Goal: Task Accomplishment & Management: Use online tool/utility

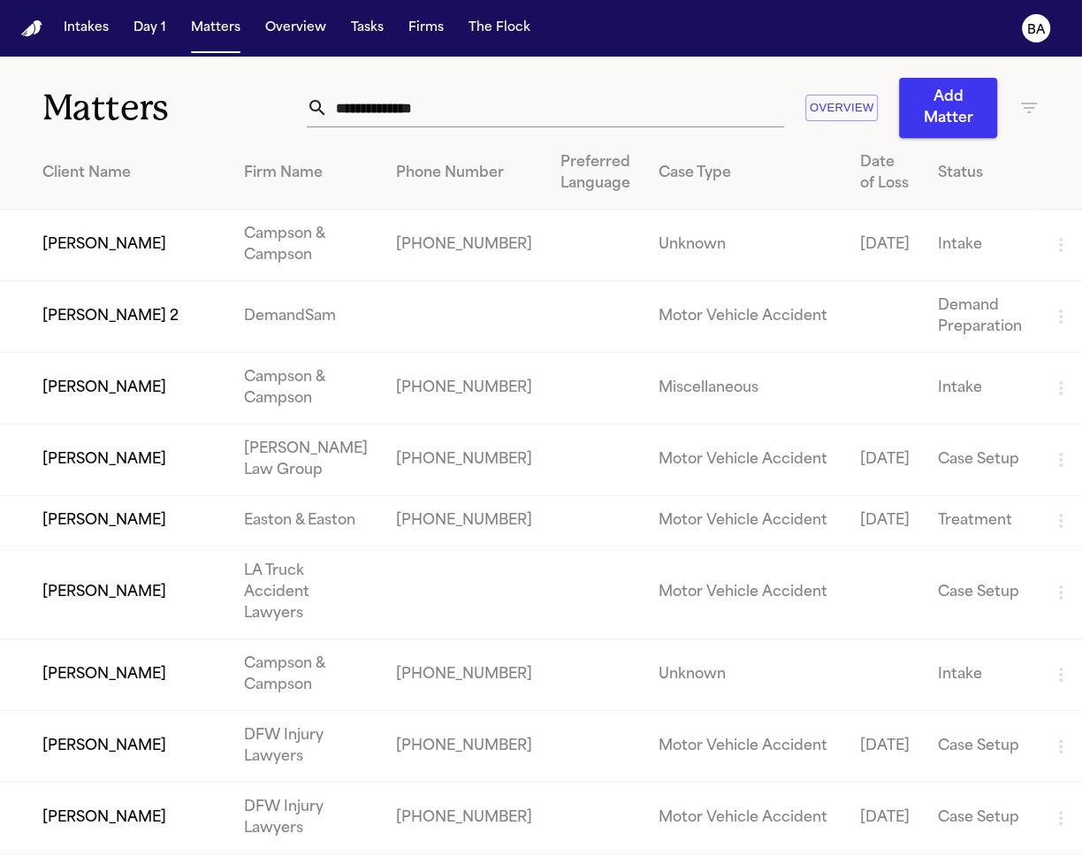
click at [128, 277] on td "[PERSON_NAME]" at bounding box center [115, 246] width 230 height 72
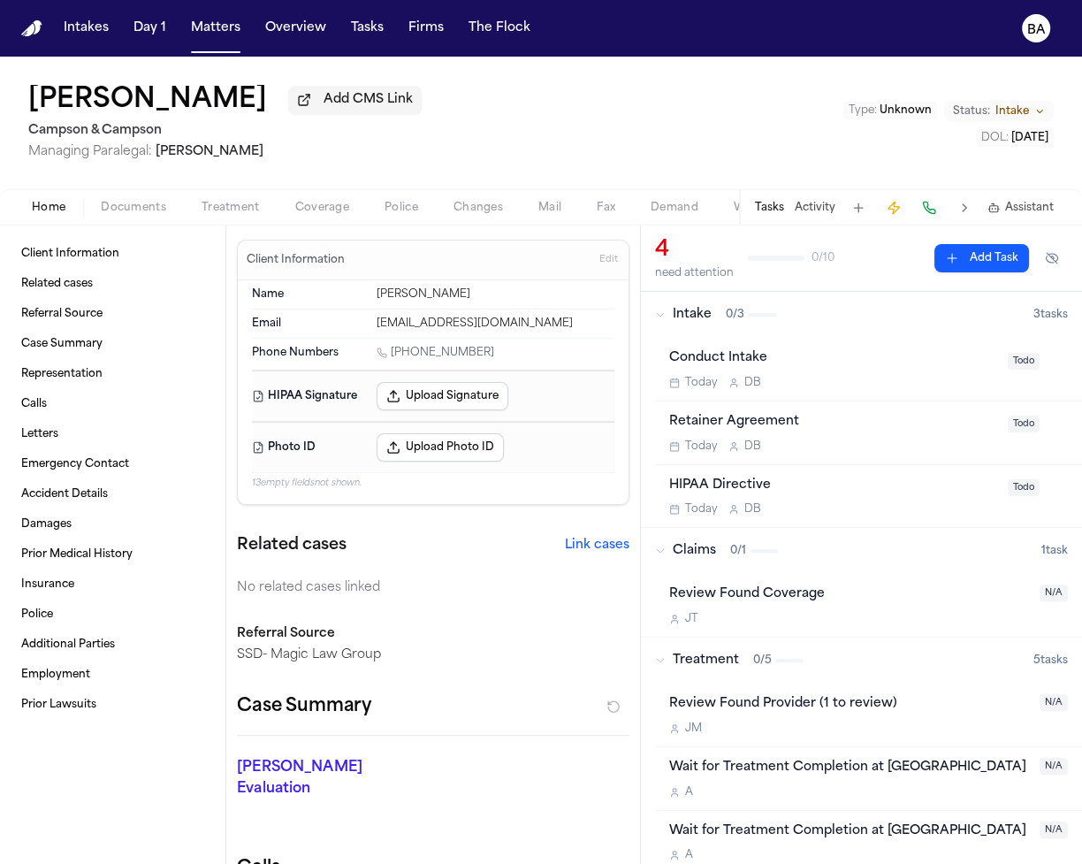
click at [283, 214] on button "Coverage" at bounding box center [322, 207] width 89 height 21
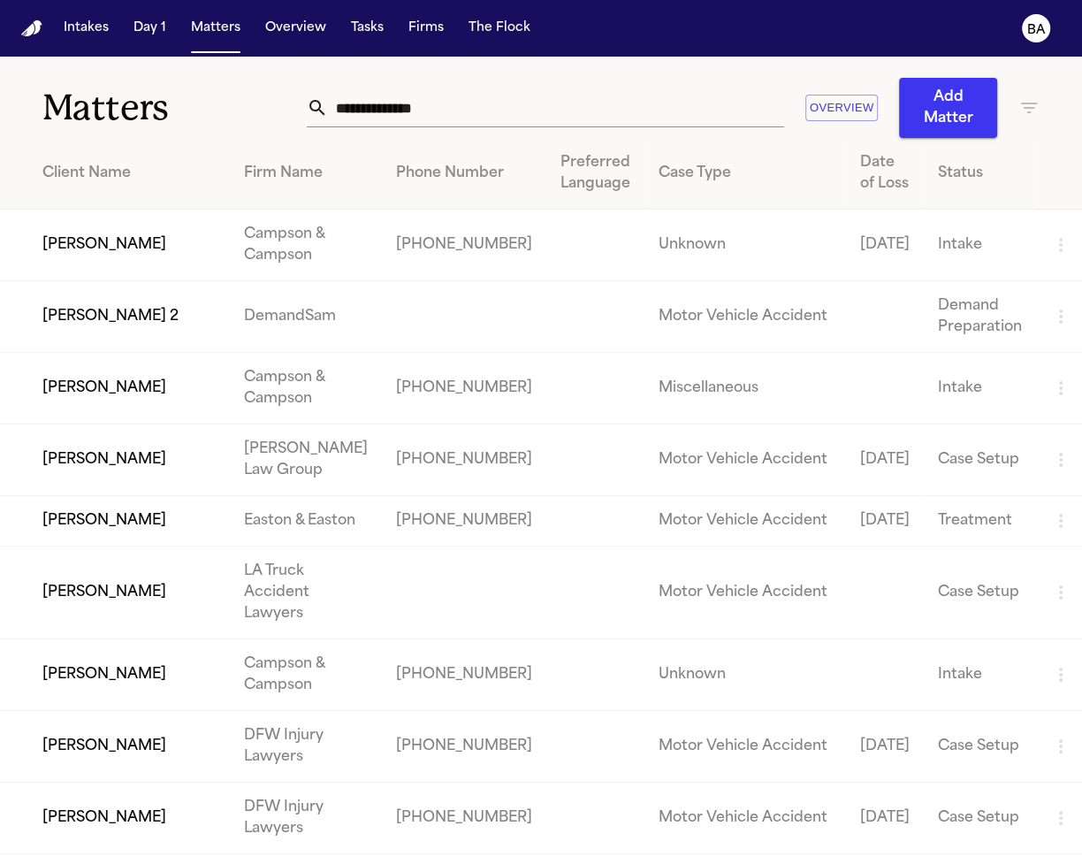
click at [337, 28] on div "Intakes Day 1 Matters Overview Tasks Firms The Flock" at bounding box center [297, 28] width 481 height 32
click at [349, 30] on button "Tasks" at bounding box center [367, 28] width 47 height 32
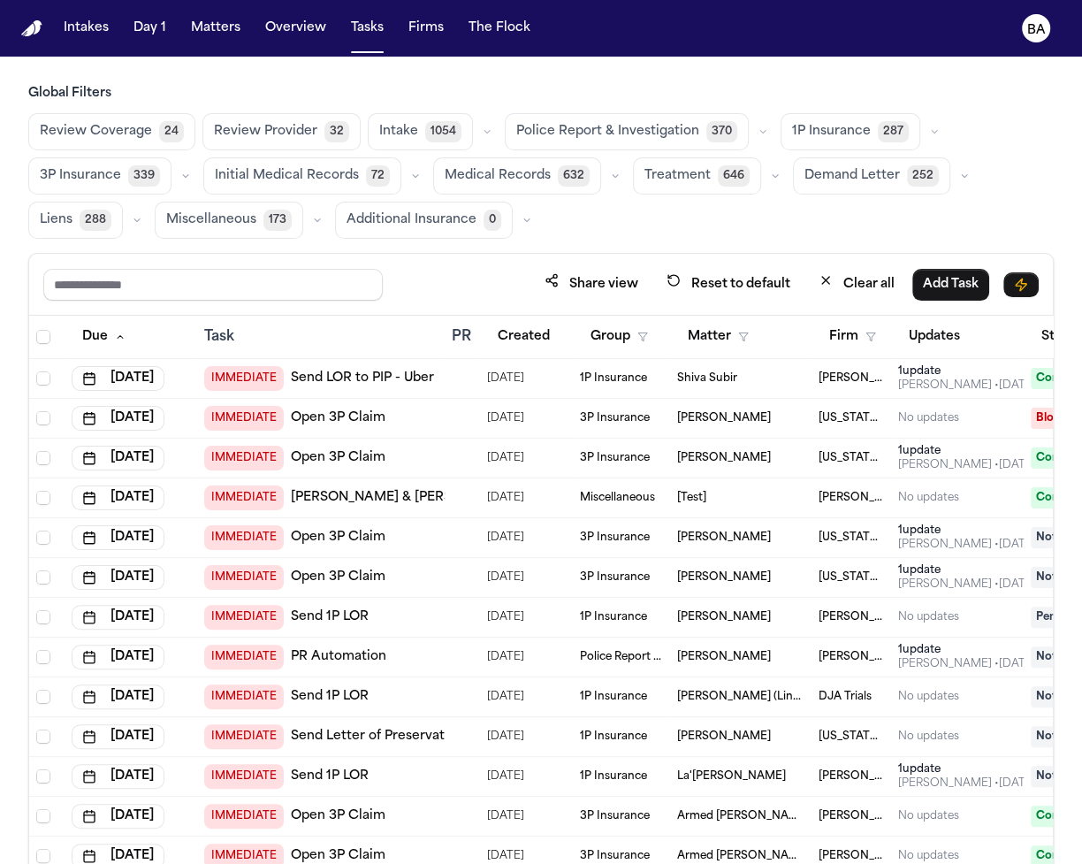
click at [924, 135] on button "button" at bounding box center [934, 131] width 21 height 21
click at [877, 170] on button "Open Claim 24" at bounding box center [869, 175] width 175 height 35
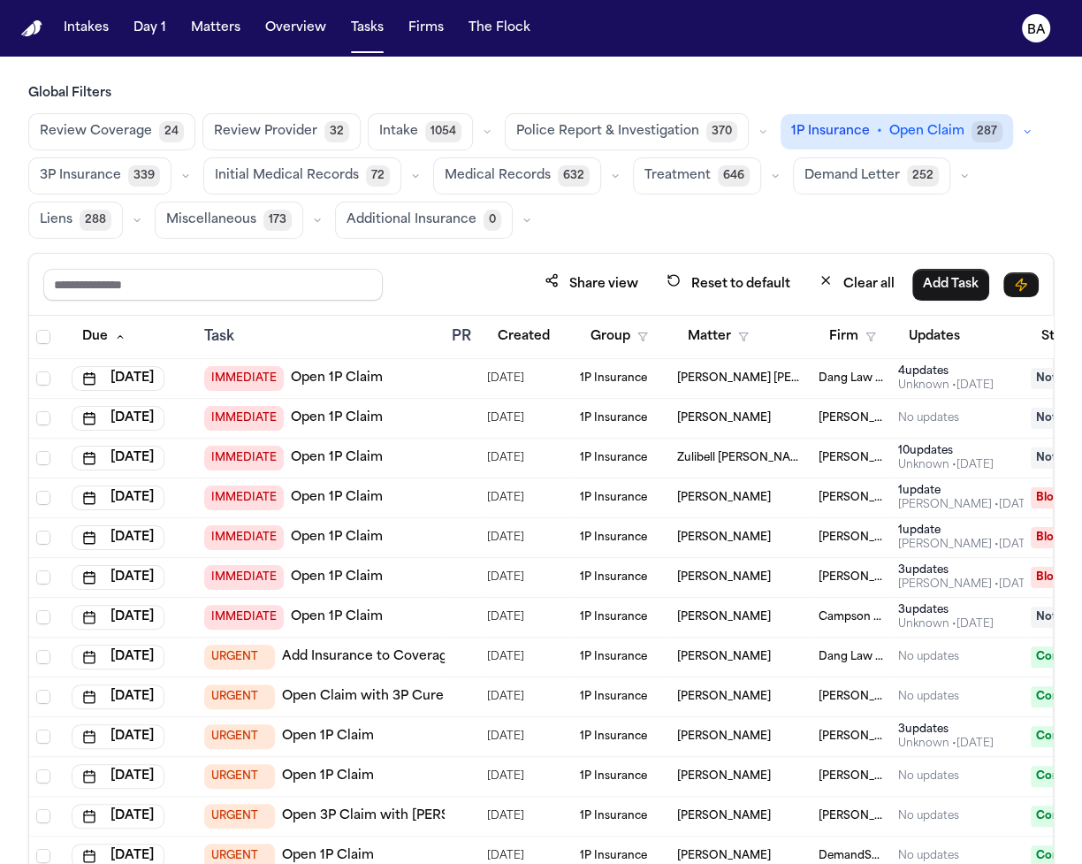
click at [428, 585] on td "IMMEDIATE Open 1P Claim" at bounding box center [321, 578] width 248 height 40
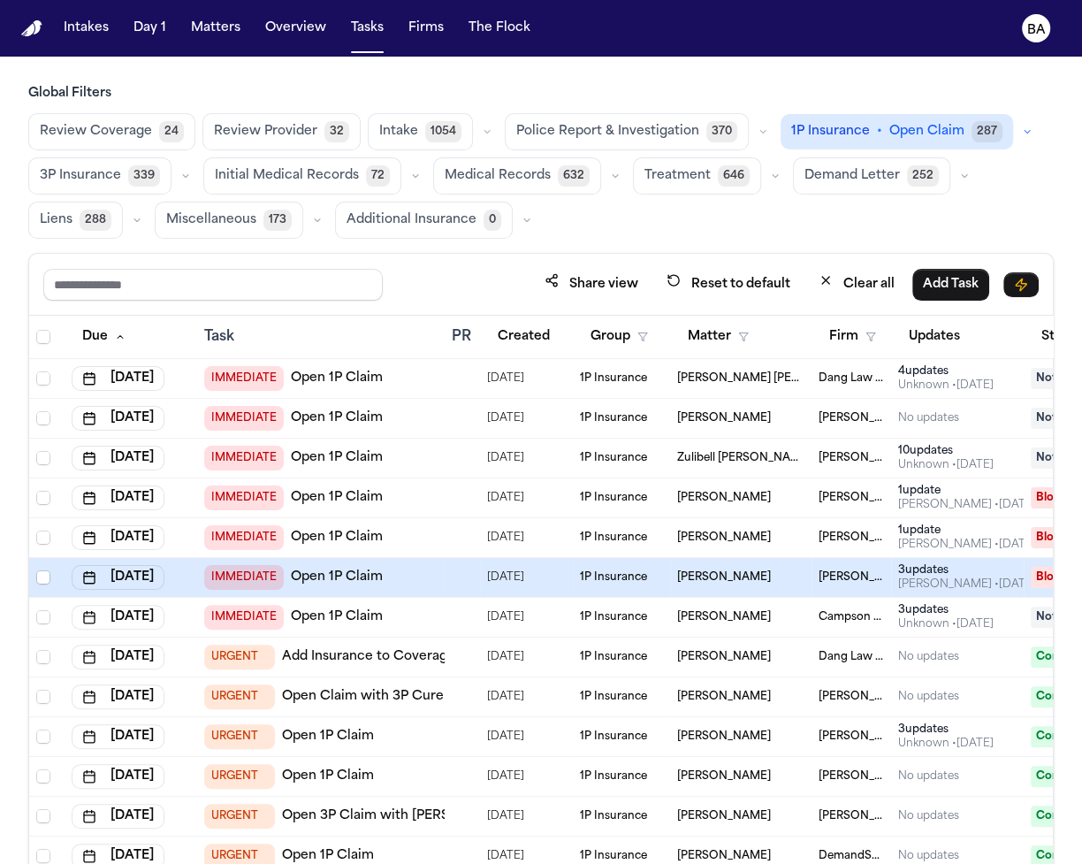
click at [410, 582] on div "IMMEDIATE Open 1P Claim" at bounding box center [320, 577] width 233 height 25
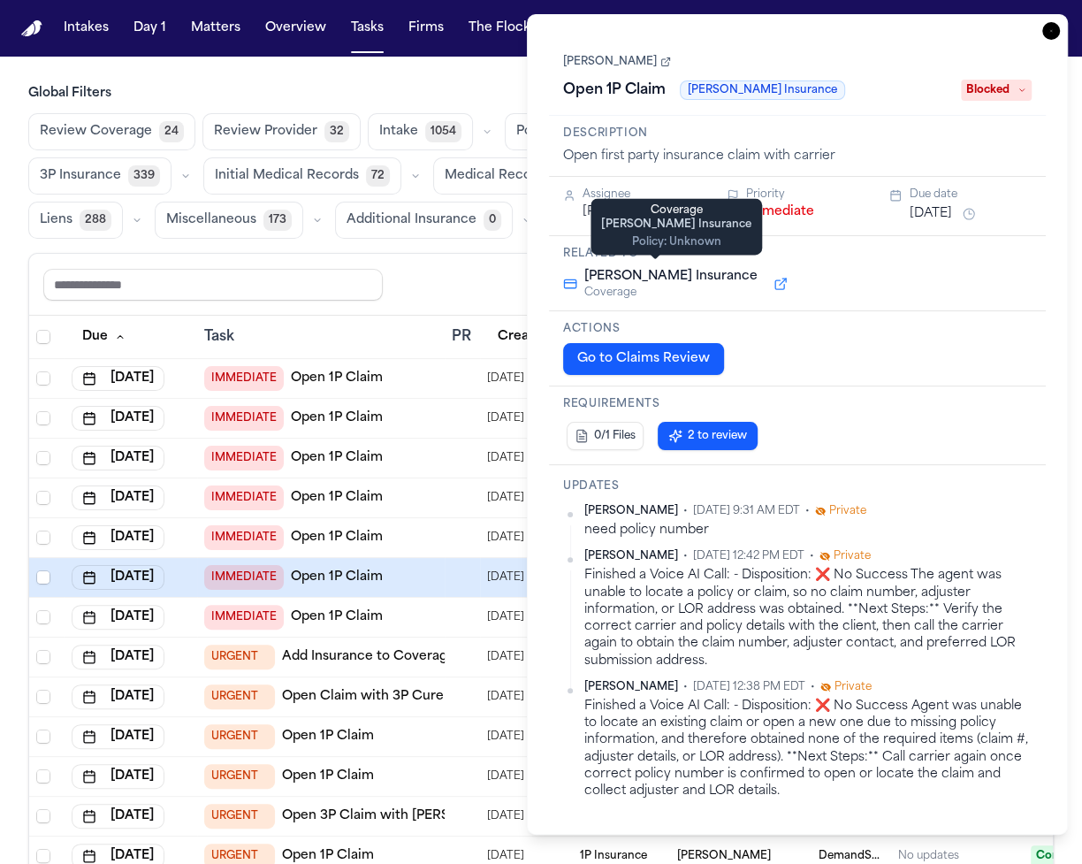
click at [765, 282] on button at bounding box center [781, 283] width 32 height 21
click at [851, 683] on span "Private" at bounding box center [853, 687] width 37 height 14
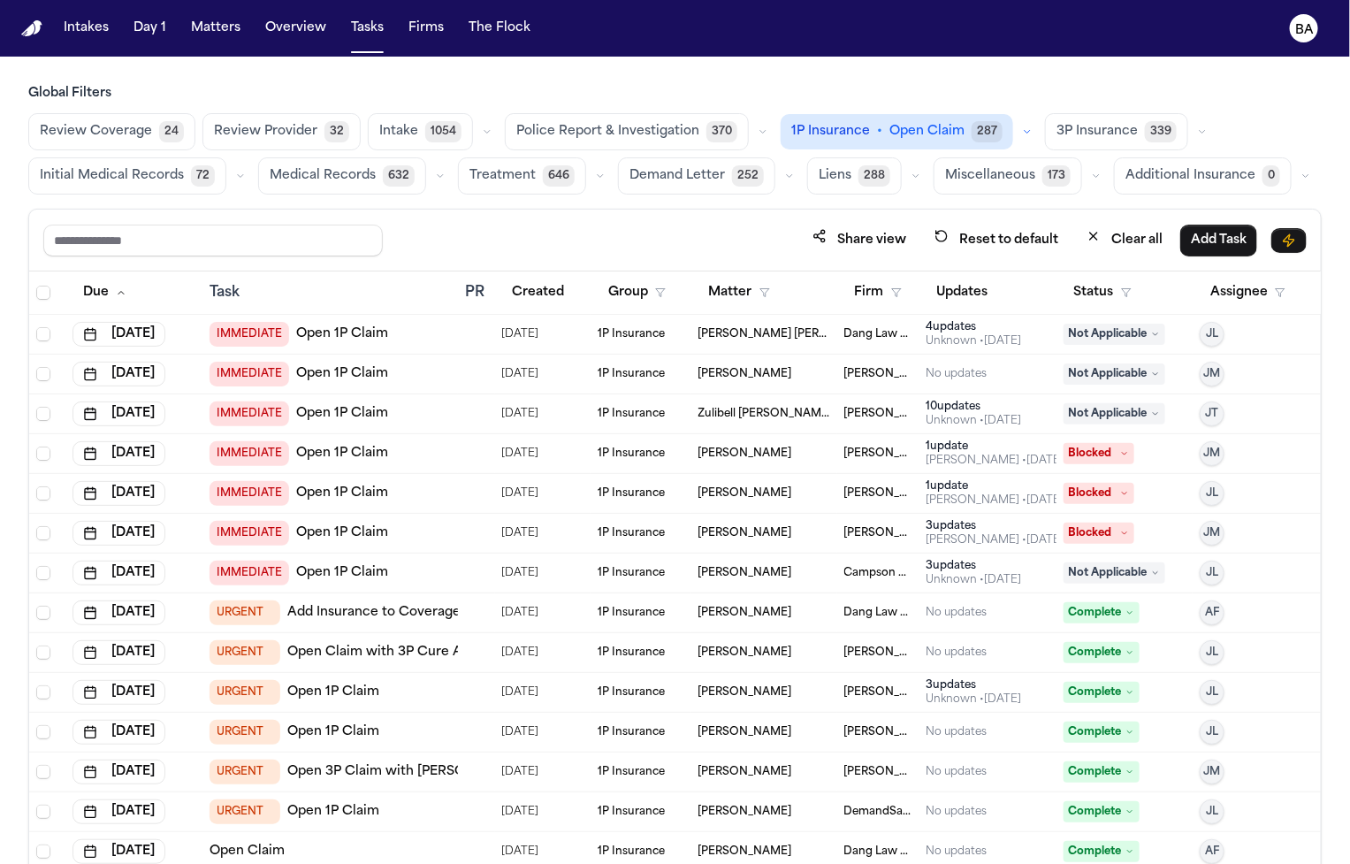
click at [440, 251] on div "Share view Reset to default Clear all Add Task" at bounding box center [674, 240] width 1263 height 33
click at [1022, 129] on icon "button" at bounding box center [1027, 131] width 11 height 11
click at [660, 224] on div "Share view Reset to default Clear all Add Task" at bounding box center [674, 240] width 1263 height 33
click at [843, 124] on span "1P Insurance" at bounding box center [830, 132] width 79 height 18
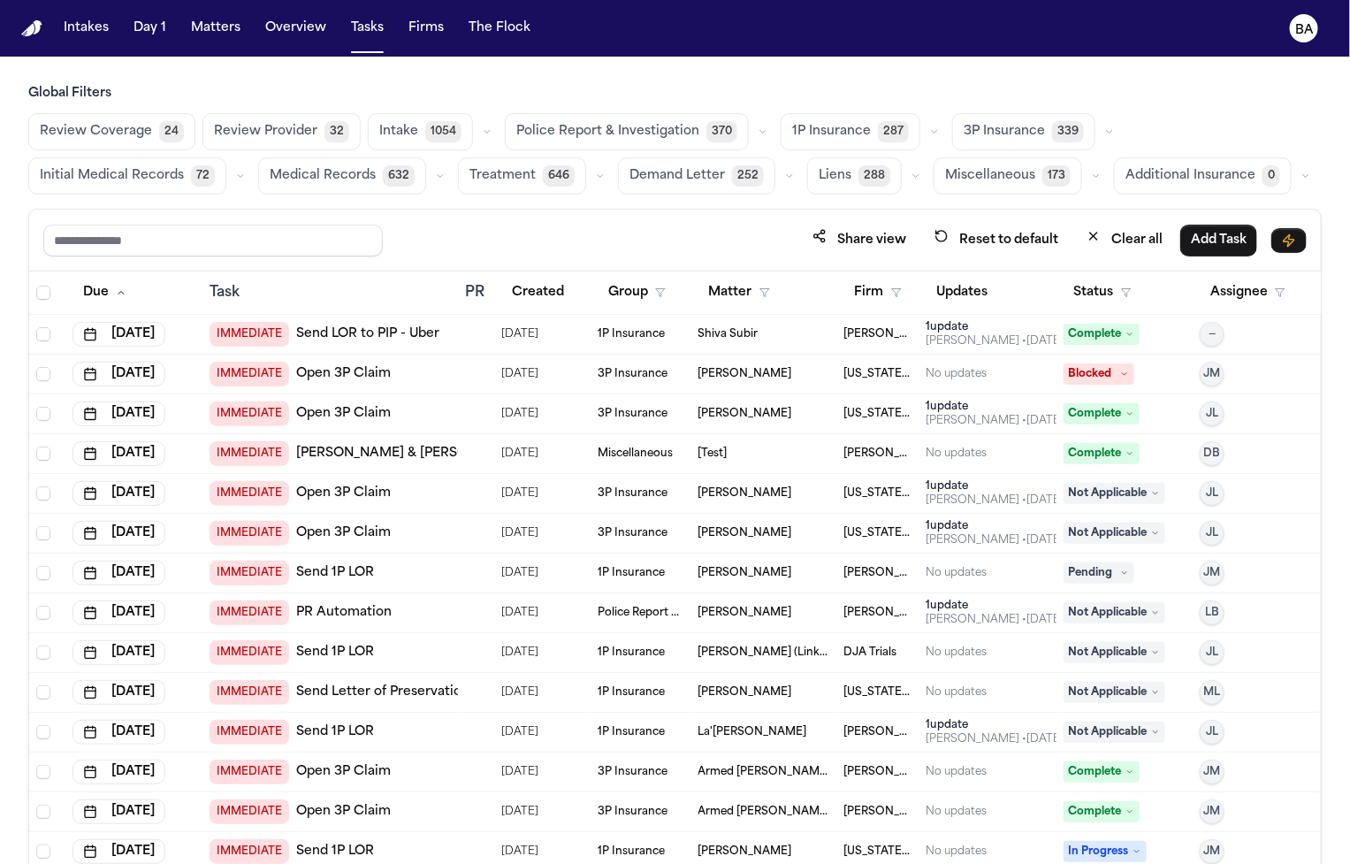
click at [918, 119] on div "1P Insurance 287" at bounding box center [863, 131] width 164 height 37
click at [929, 130] on icon "button" at bounding box center [934, 131] width 11 height 11
click at [861, 173] on button "Open Claim 24" at bounding box center [869, 175] width 175 height 35
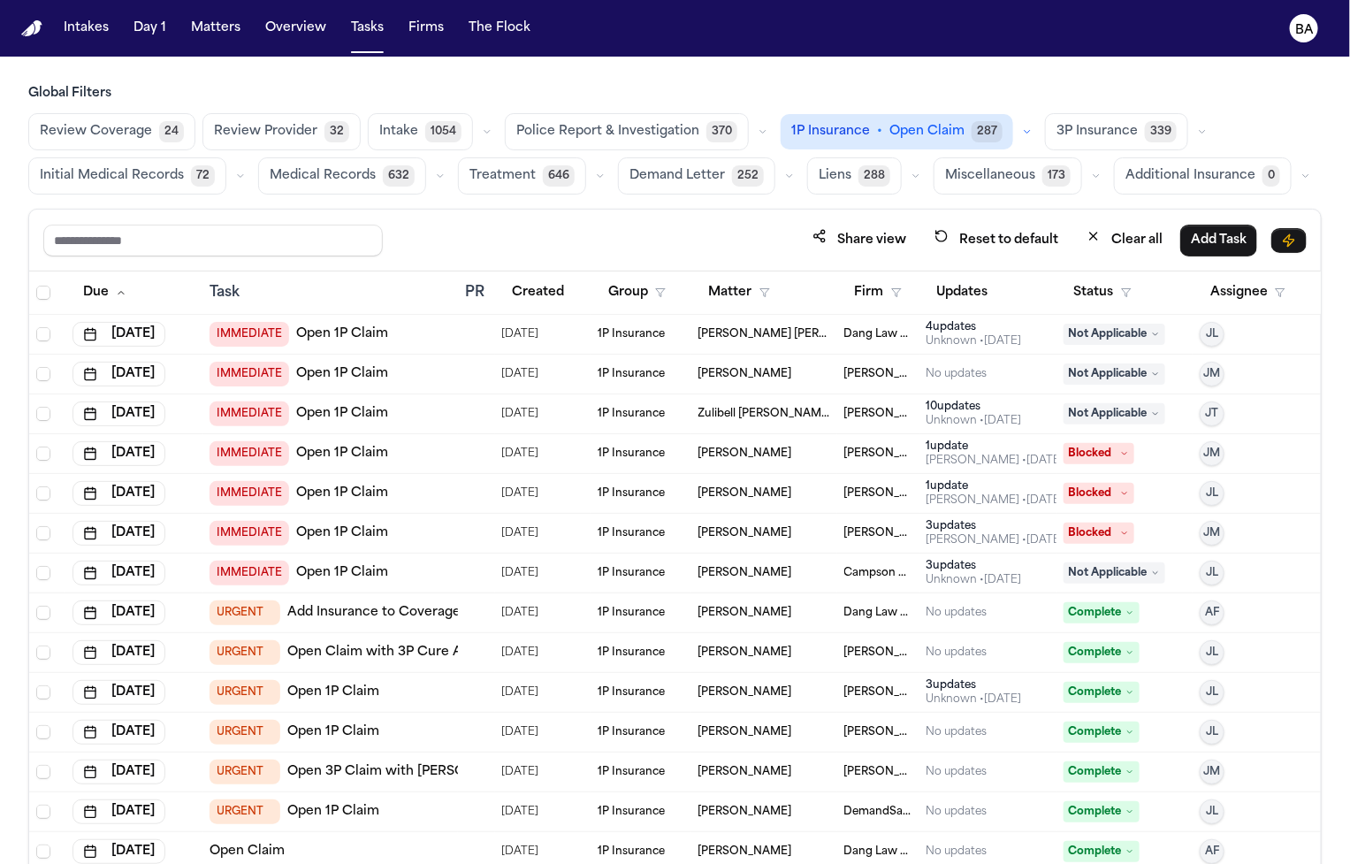
click at [1081, 293] on button "Status" at bounding box center [1103, 293] width 79 height 32
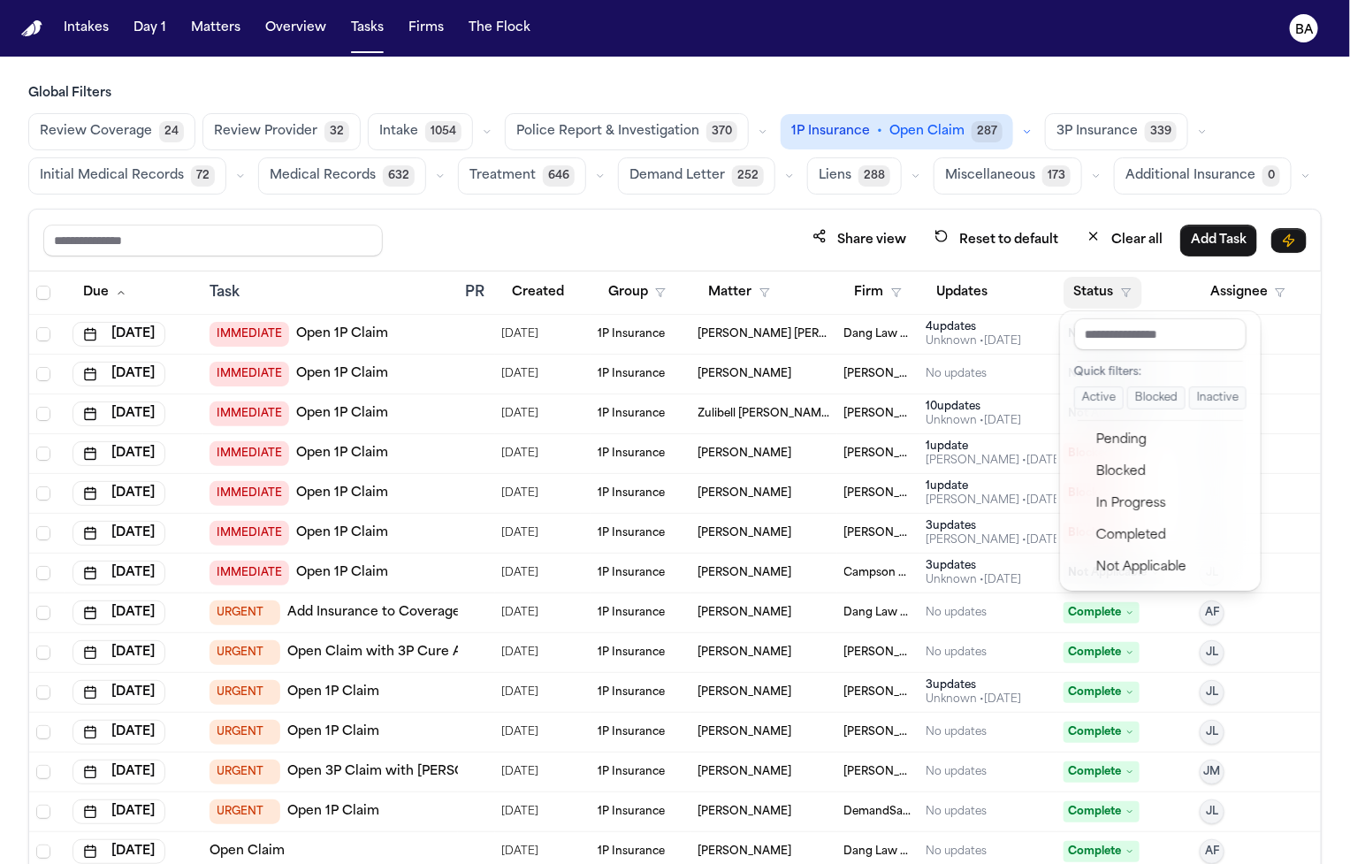
click at [1081, 388] on button "Active" at bounding box center [1099, 397] width 50 height 23
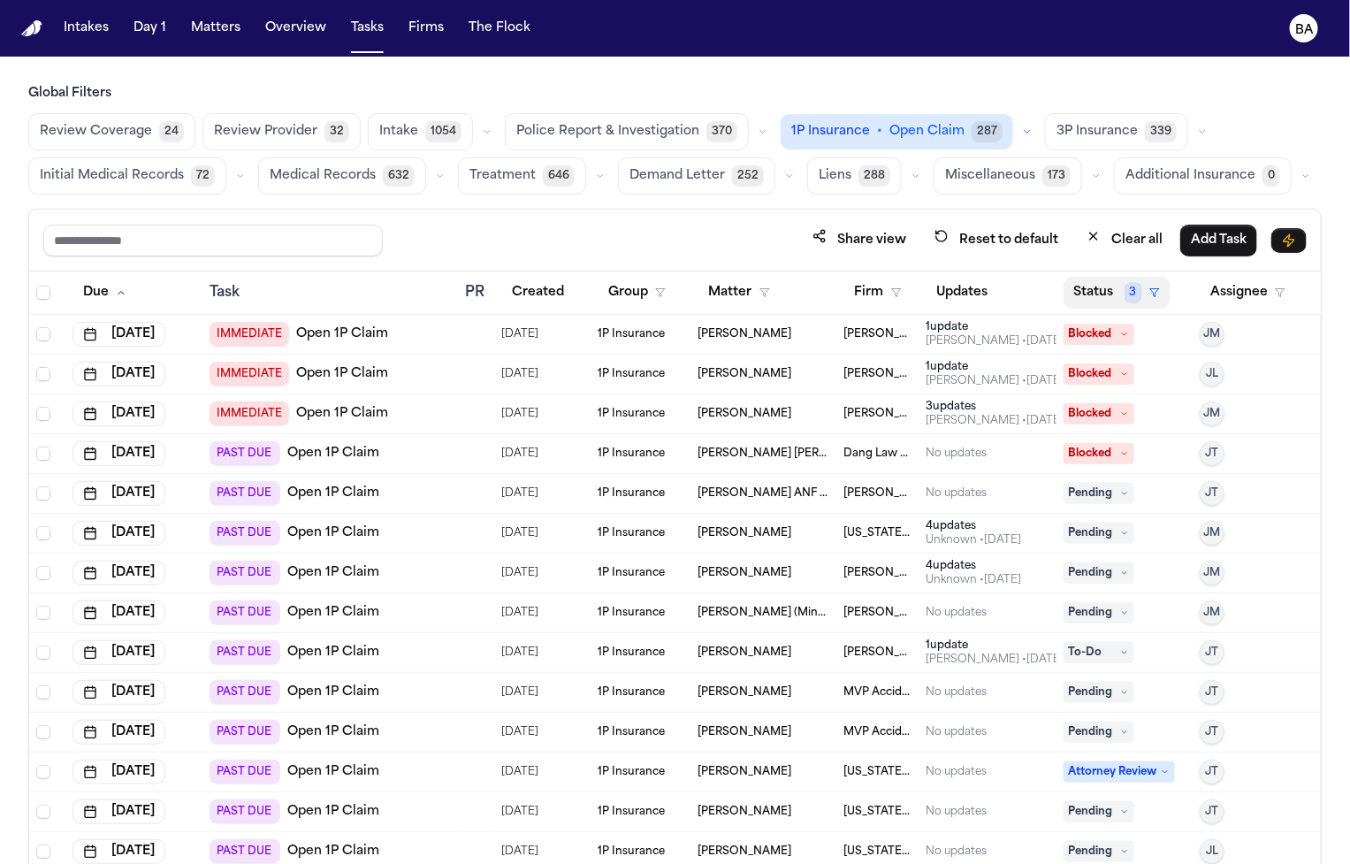
click at [1081, 288] on span "3" at bounding box center [1134, 292] width 18 height 21
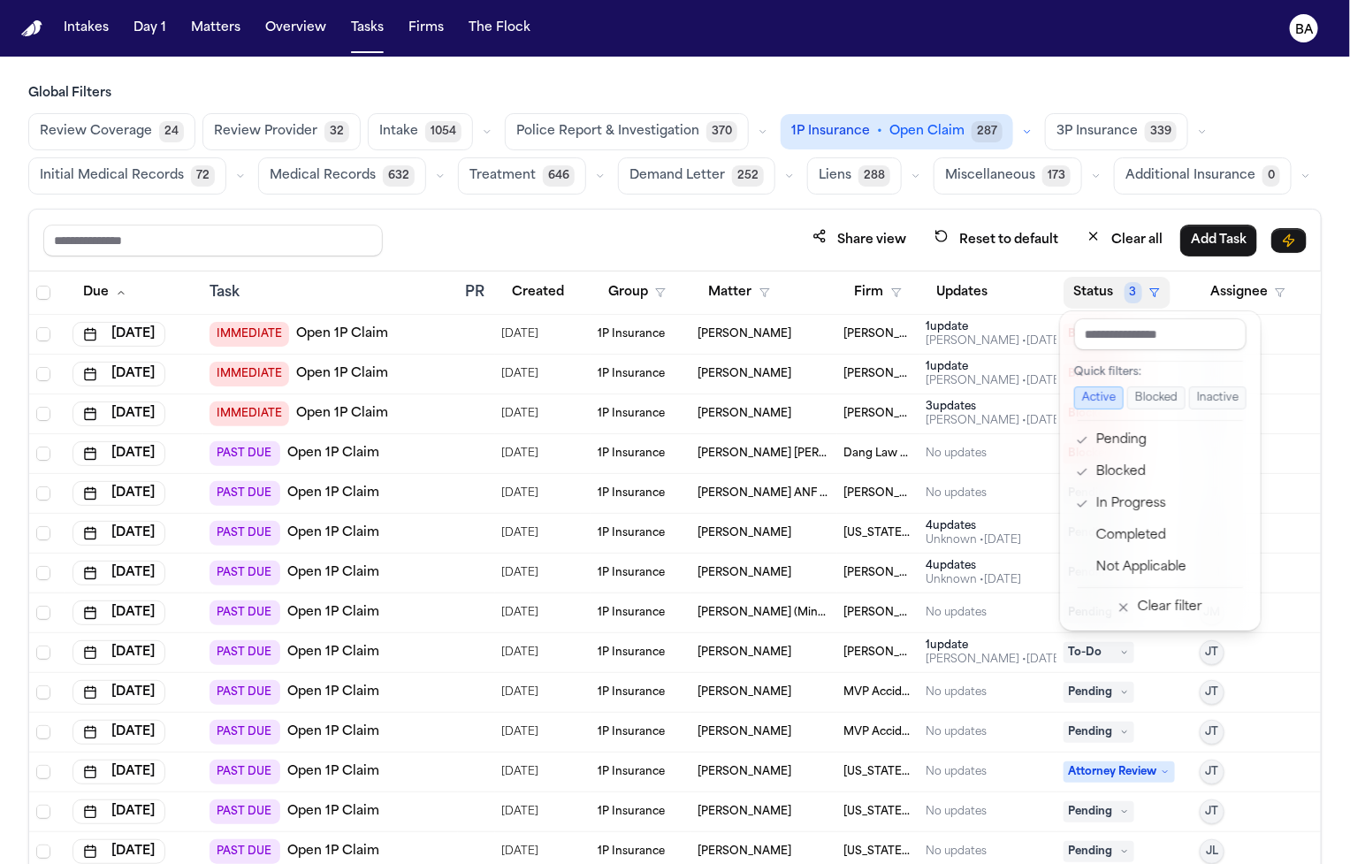
click at [745, 241] on div "Share view Reset to default Clear all Add Task Due Task PR Created Group Matter…" at bounding box center [674, 575] width 1293 height 733
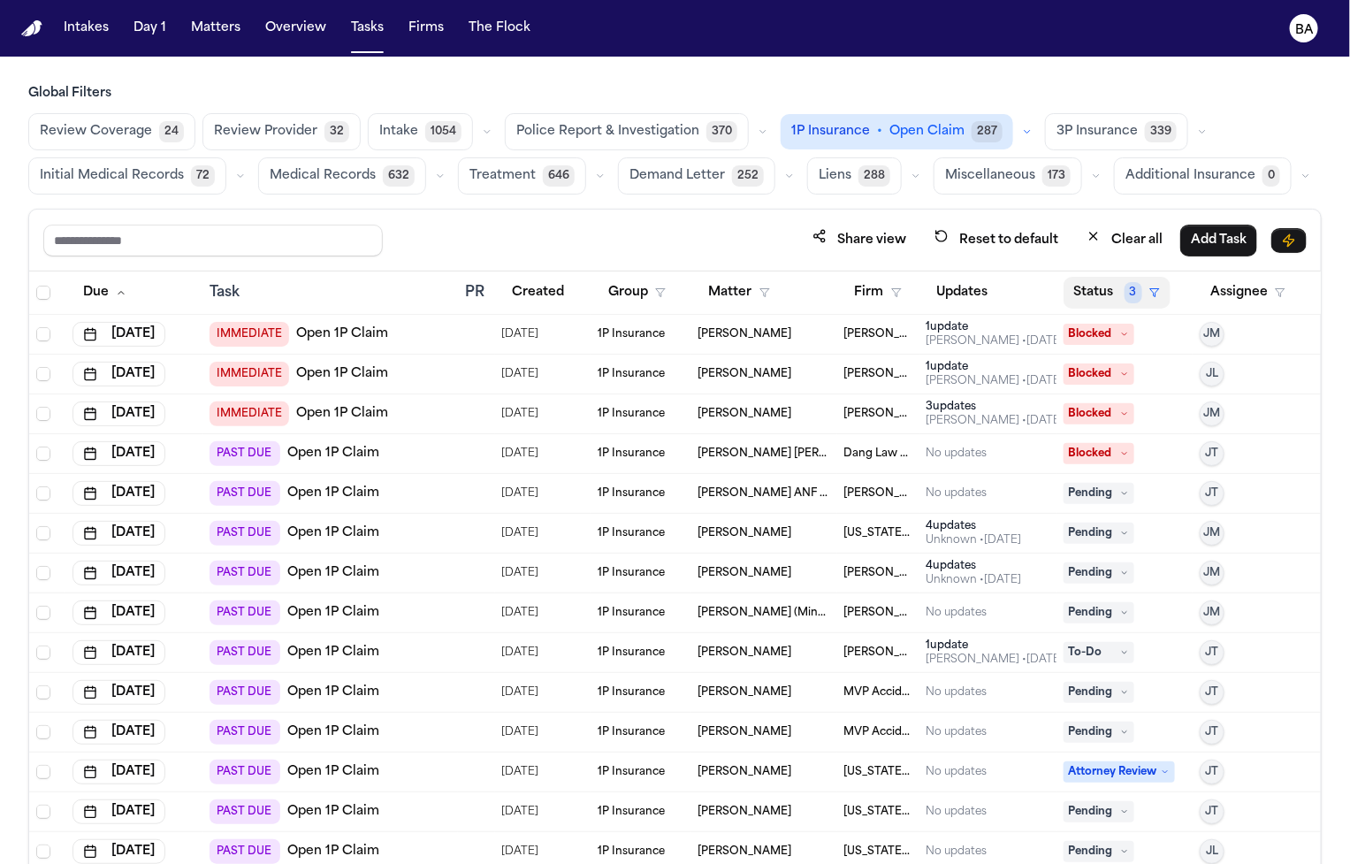
click at [1081, 293] on button "Status 3" at bounding box center [1117, 293] width 107 height 32
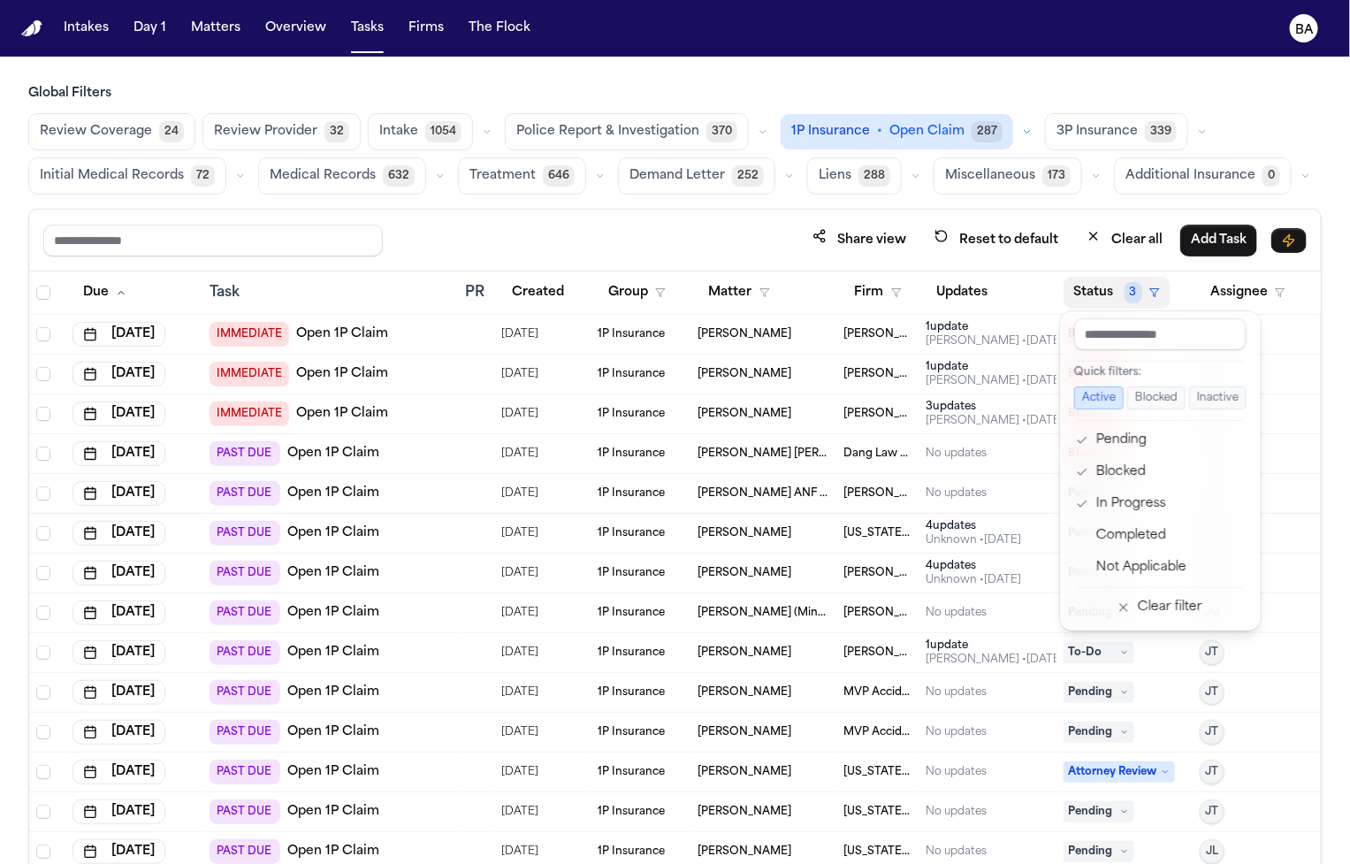
click at [619, 230] on div "Share view Reset to default Clear all Add Task Due Task PR Created Group Matter…" at bounding box center [674, 575] width 1293 height 733
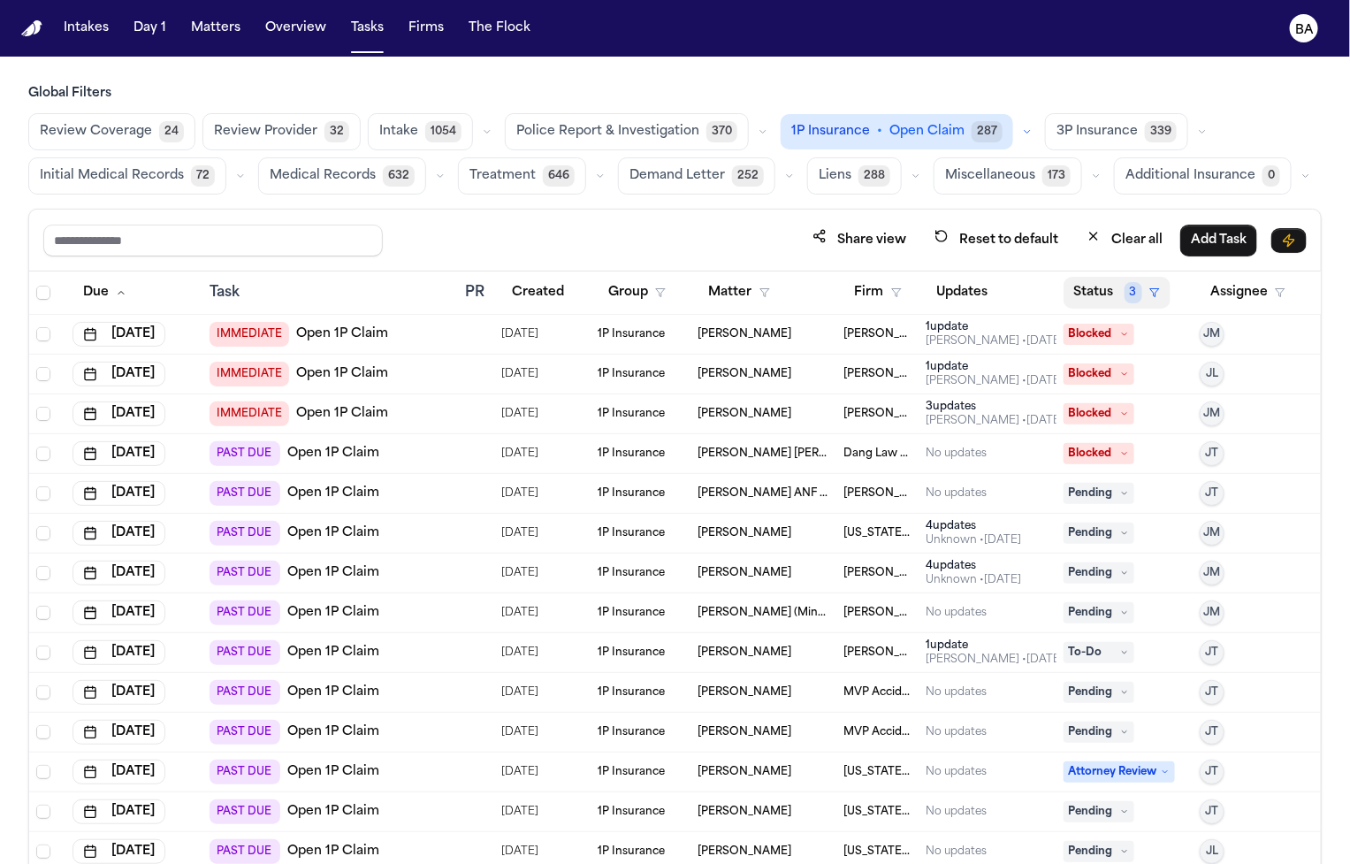
click at [1081, 277] on button "Status 3" at bounding box center [1117, 293] width 107 height 32
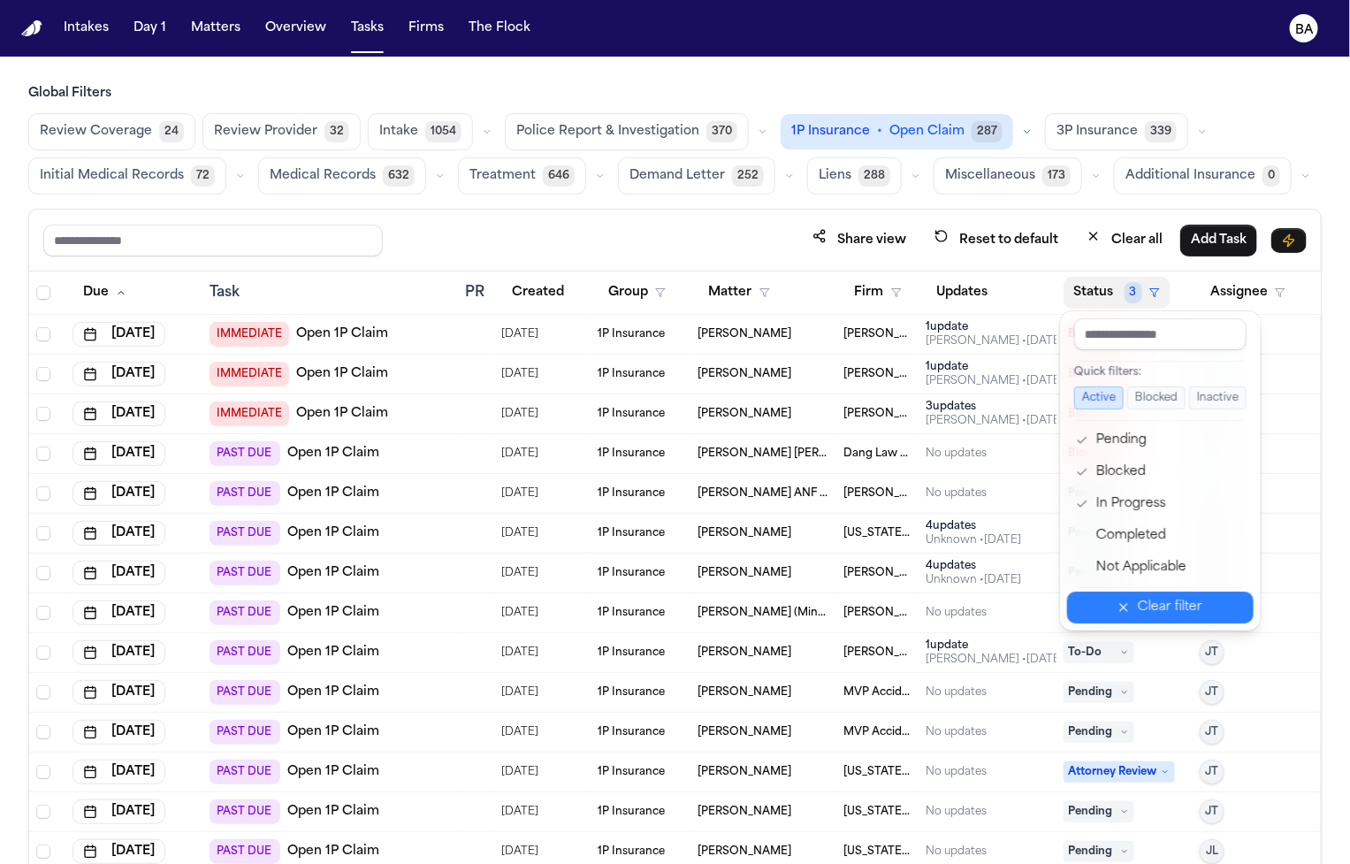
click at [1081, 615] on div "Clear filter" at bounding box center [1170, 607] width 65 height 21
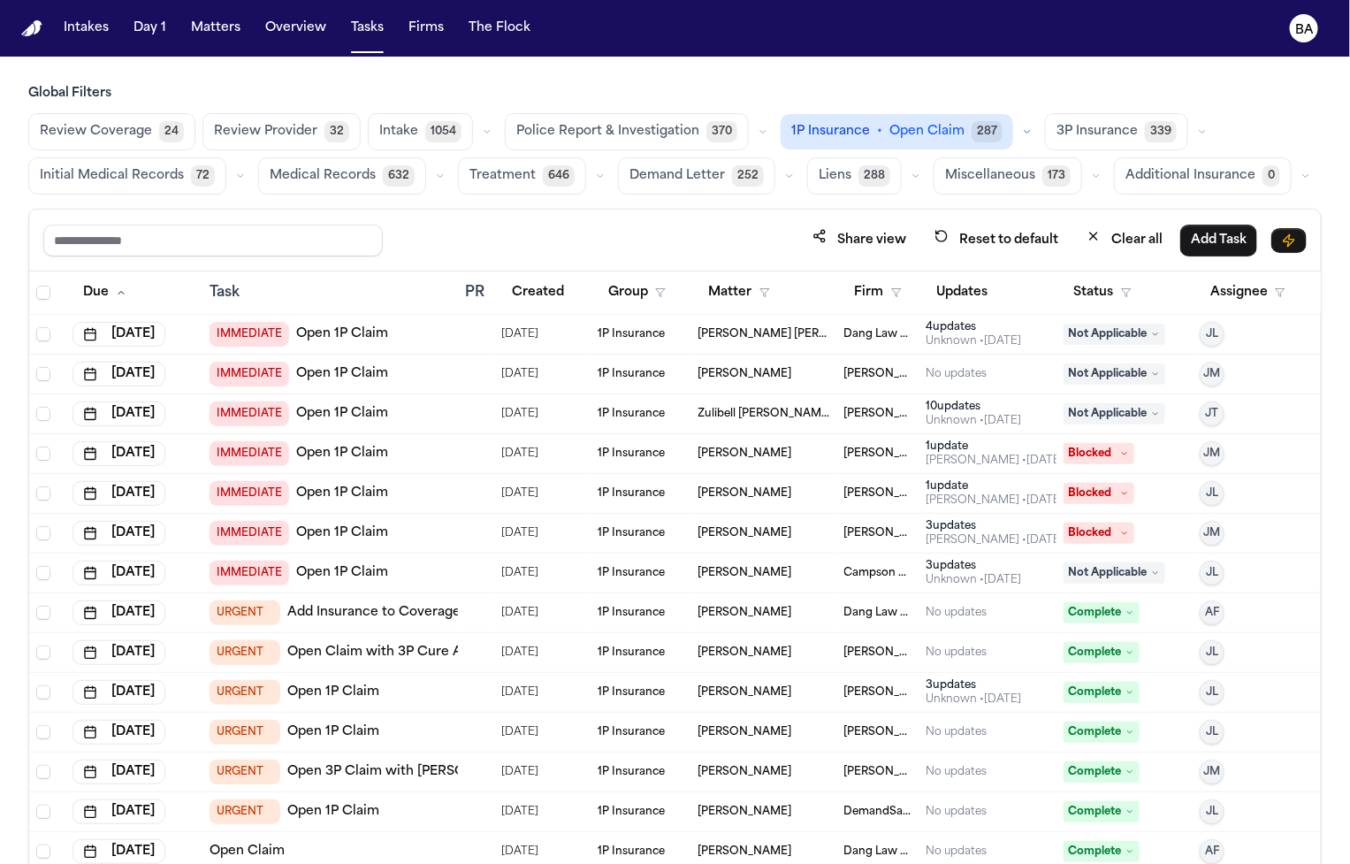
click at [1022, 134] on icon "button" at bounding box center [1027, 131] width 11 height 11
click at [686, 238] on div "Share view Reset to default Clear all Add Task" at bounding box center [674, 240] width 1263 height 33
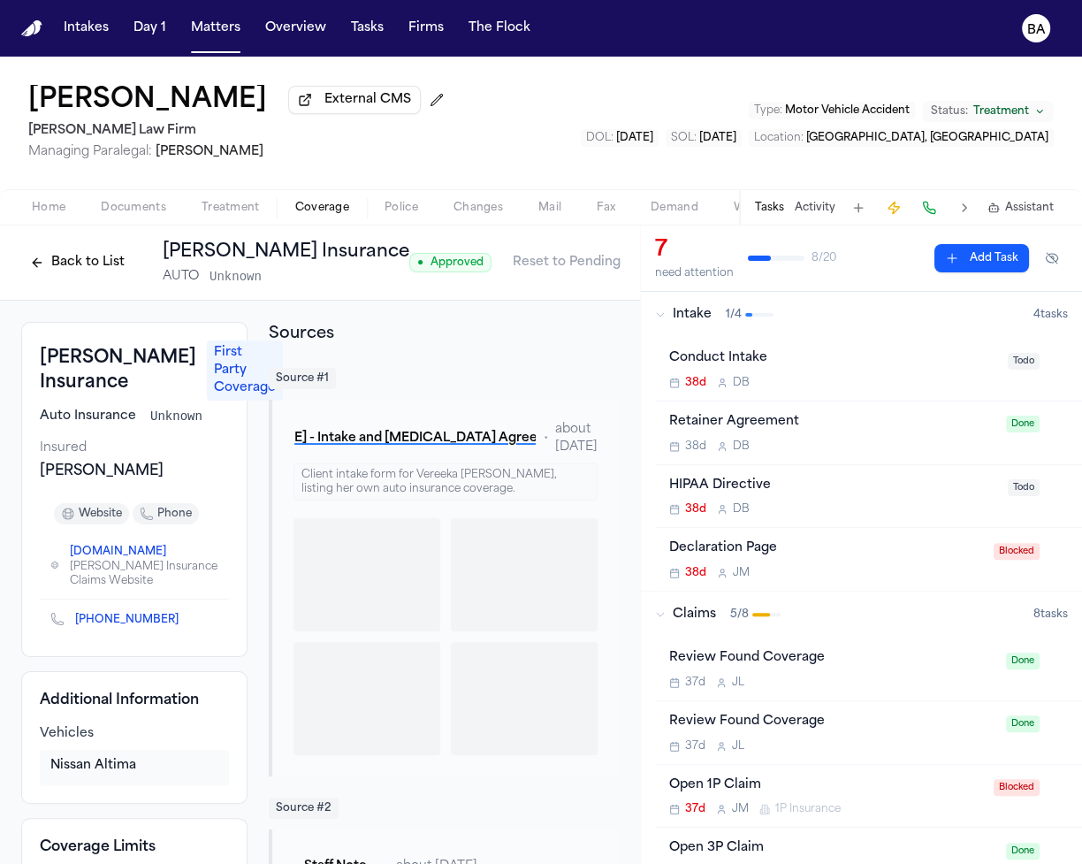
click at [57, 271] on button "Back to List" at bounding box center [77, 262] width 112 height 28
